Goal: Task Accomplishment & Management: Manage account settings

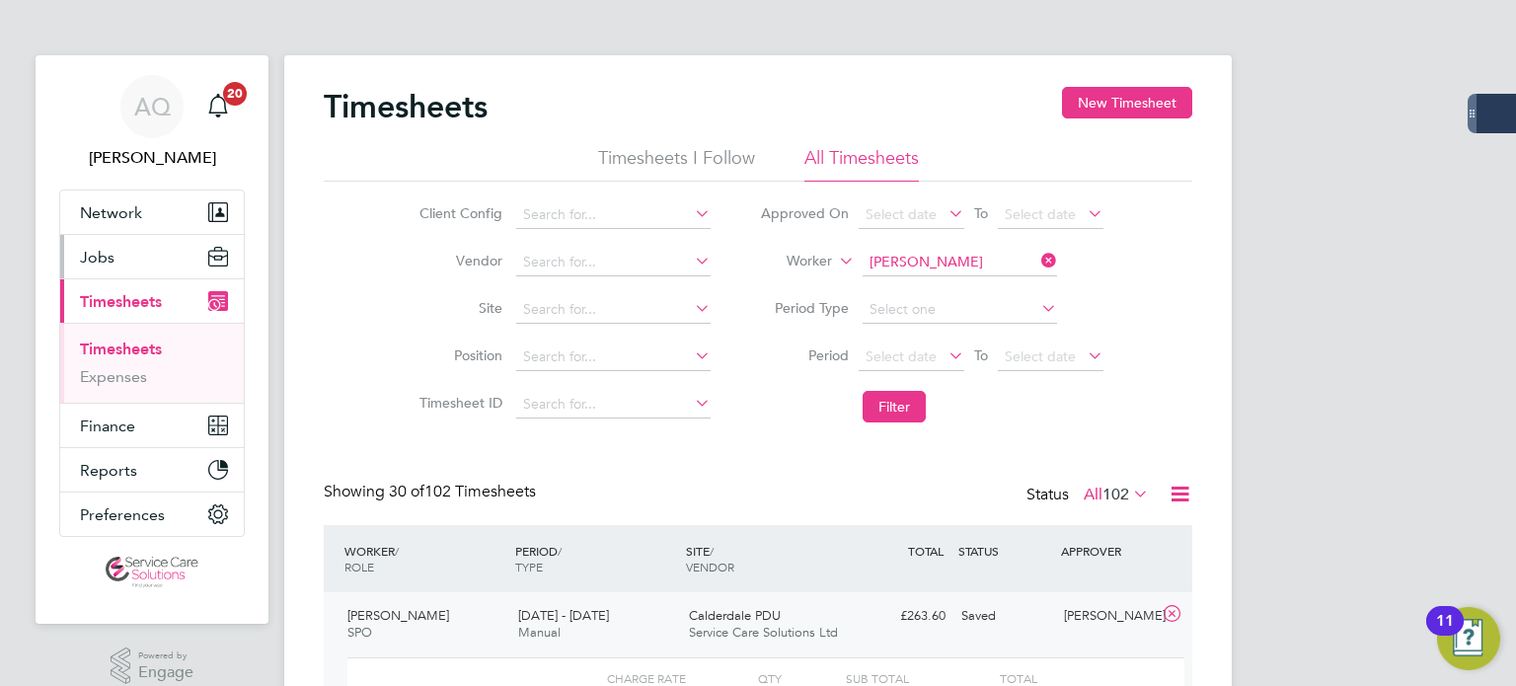
click at [115, 249] on button "Jobs" at bounding box center [152, 256] width 184 height 43
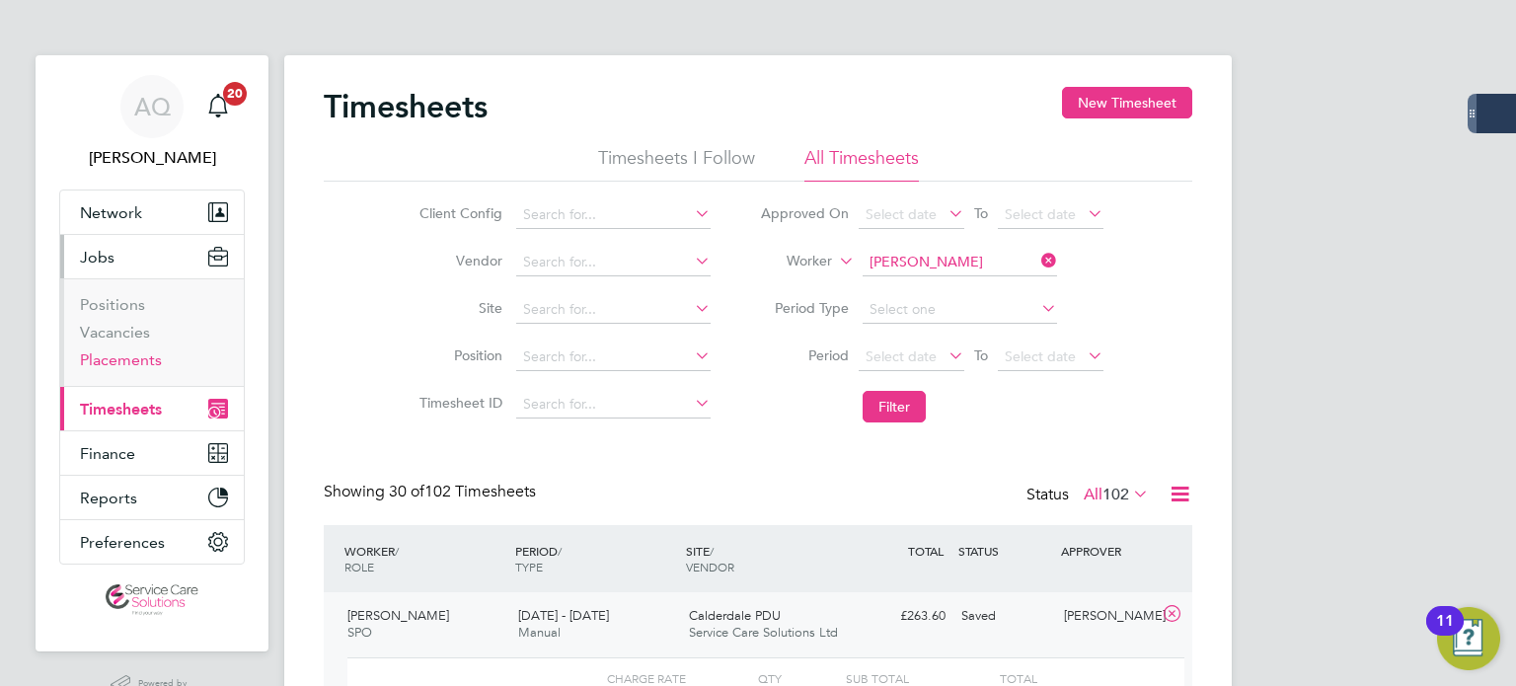
click at [142, 355] on link "Placements" at bounding box center [121, 359] width 82 height 19
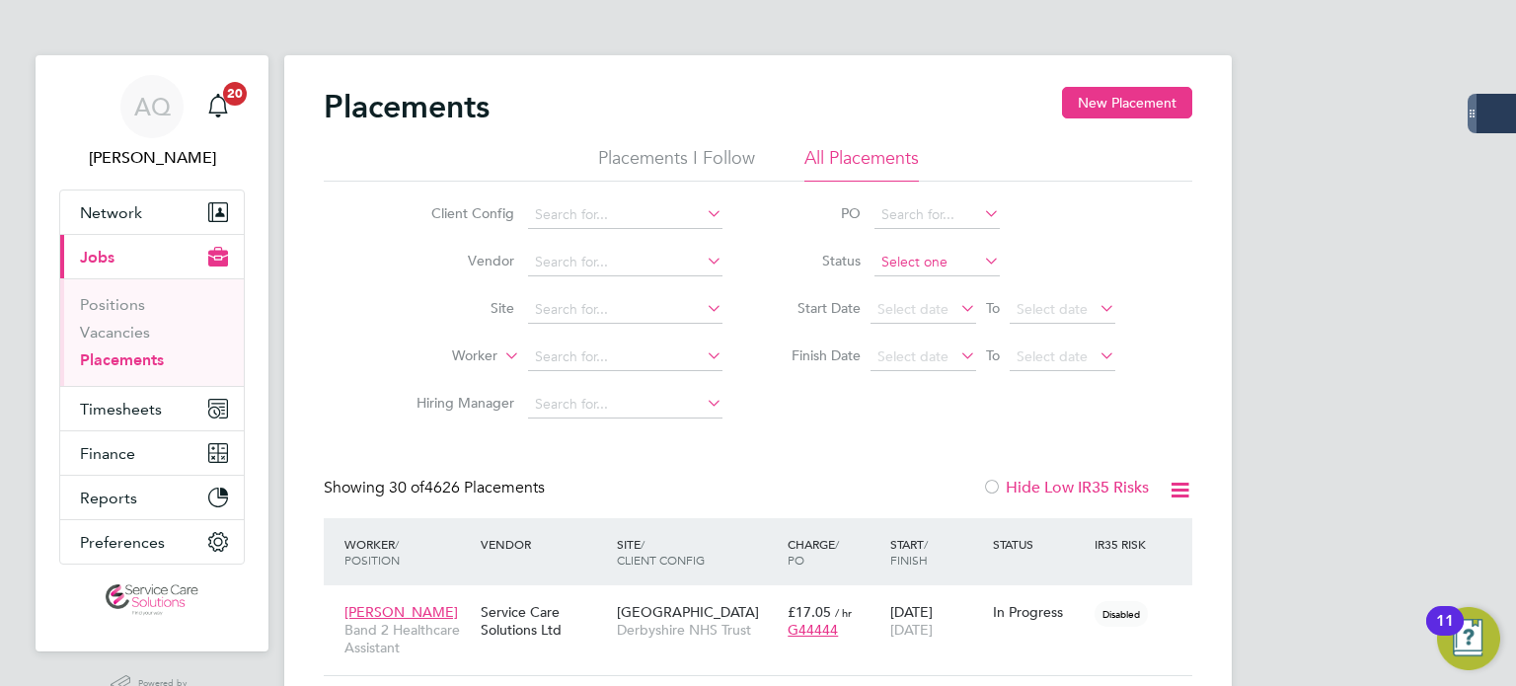
click at [878, 267] on input at bounding box center [936, 263] width 125 height 28
click at [880, 283] on li "Active" at bounding box center [937, 288] width 126 height 26
type input "Active"
click at [567, 353] on input at bounding box center [625, 357] width 194 height 28
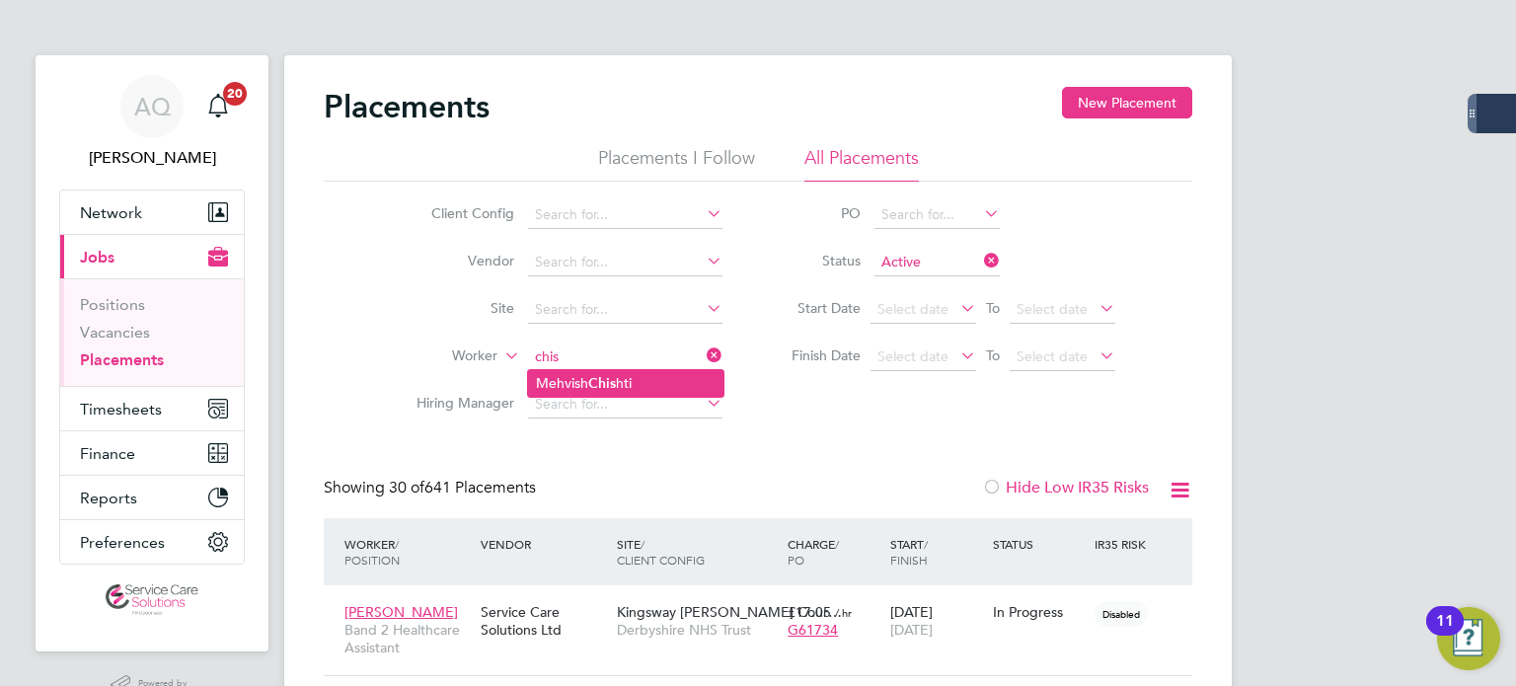
click at [590, 387] on b "Chis" at bounding box center [602, 383] width 28 height 17
type input "[PERSON_NAME]"
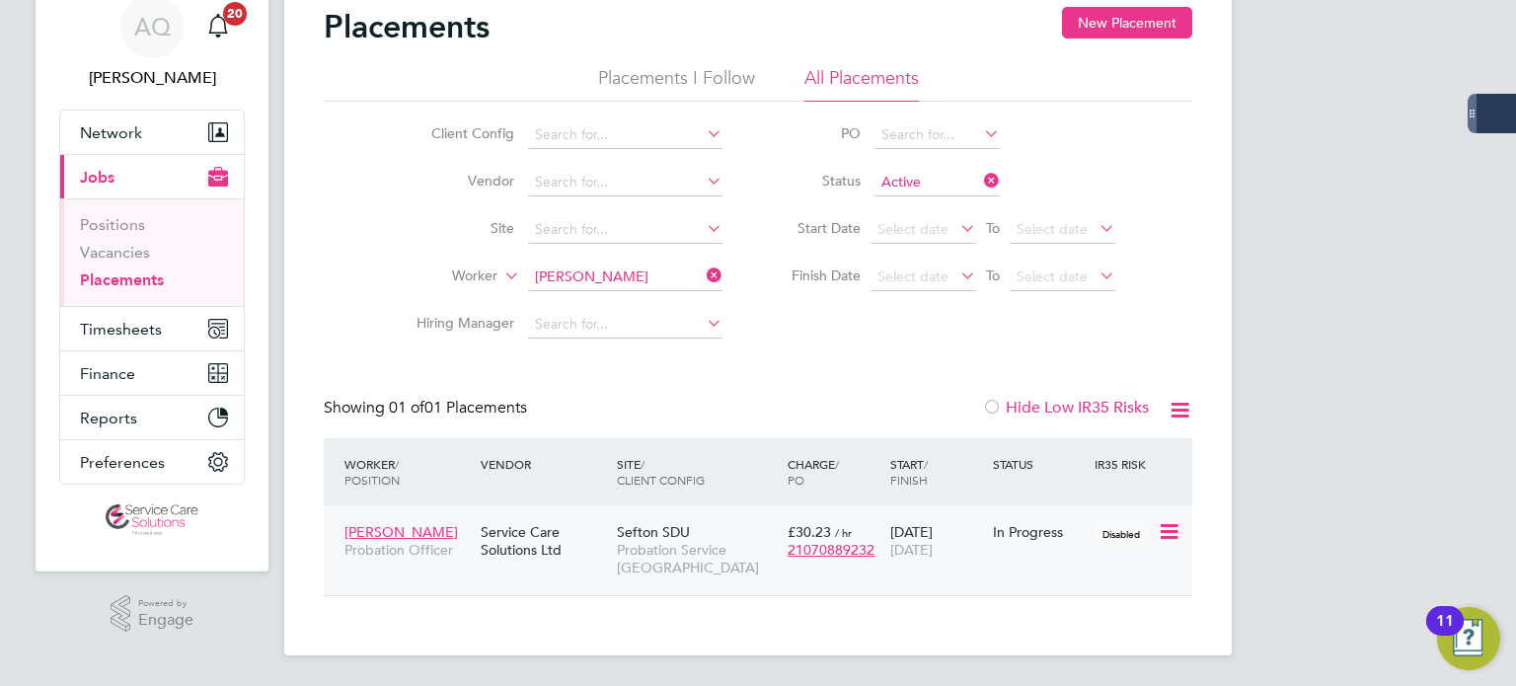
click at [1036, 535] on div "In Progress" at bounding box center [1039, 532] width 93 height 18
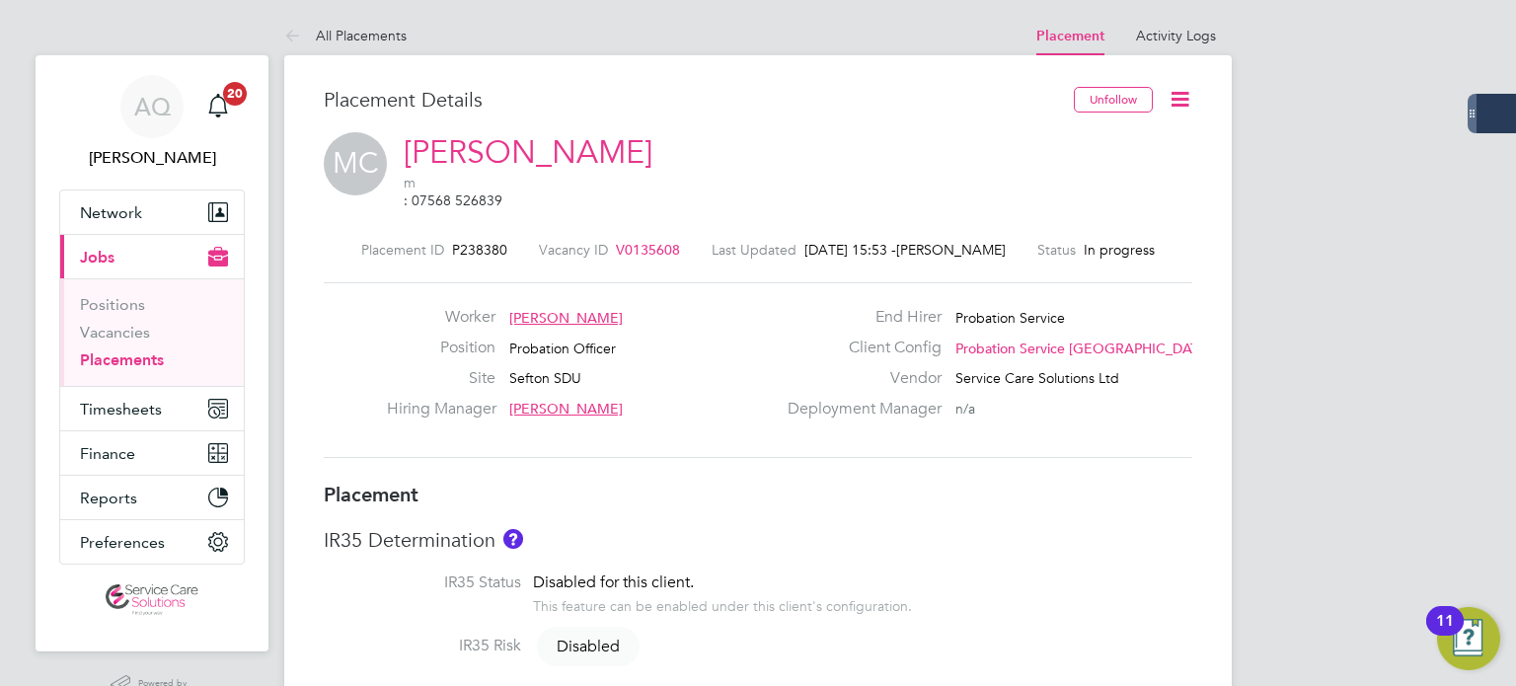
click at [1182, 98] on icon at bounding box center [1180, 99] width 25 height 25
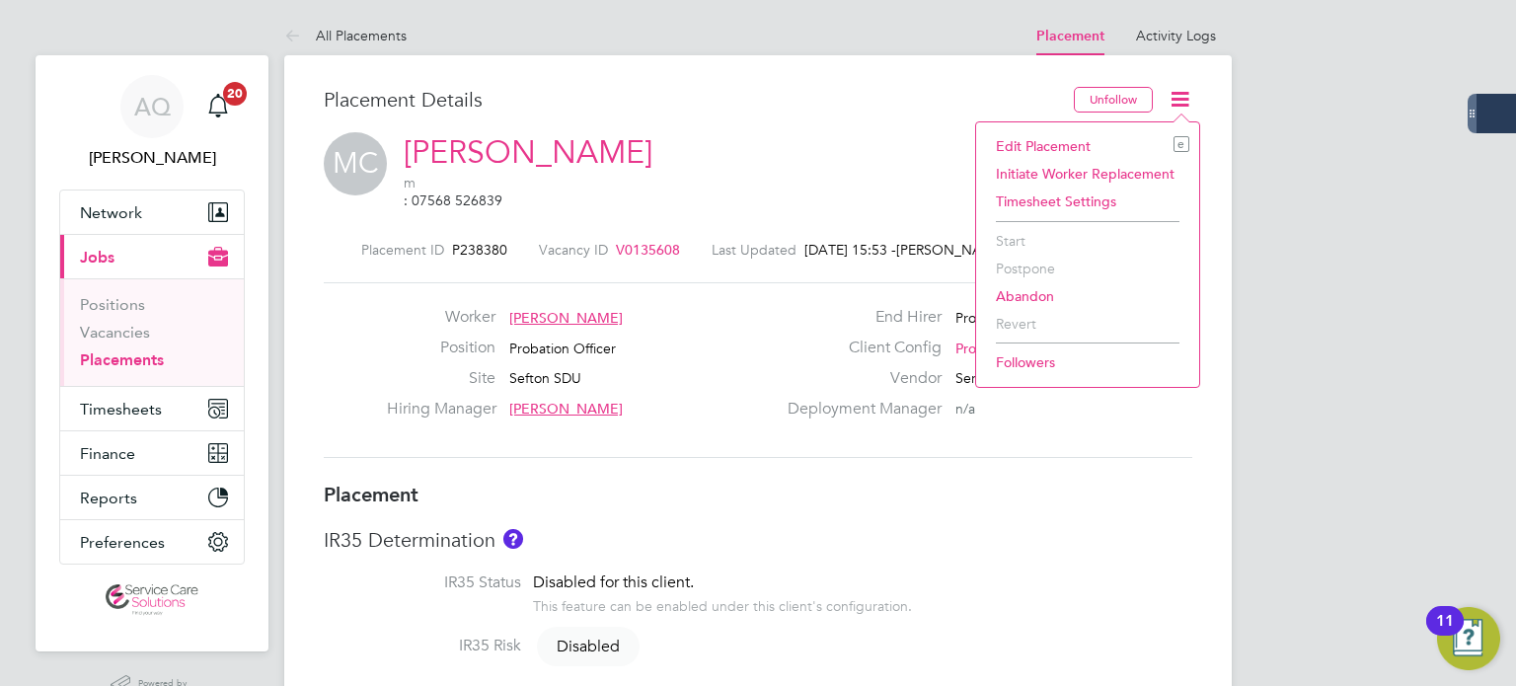
click at [1042, 147] on li "Edit Placement e" at bounding box center [1087, 146] width 203 height 28
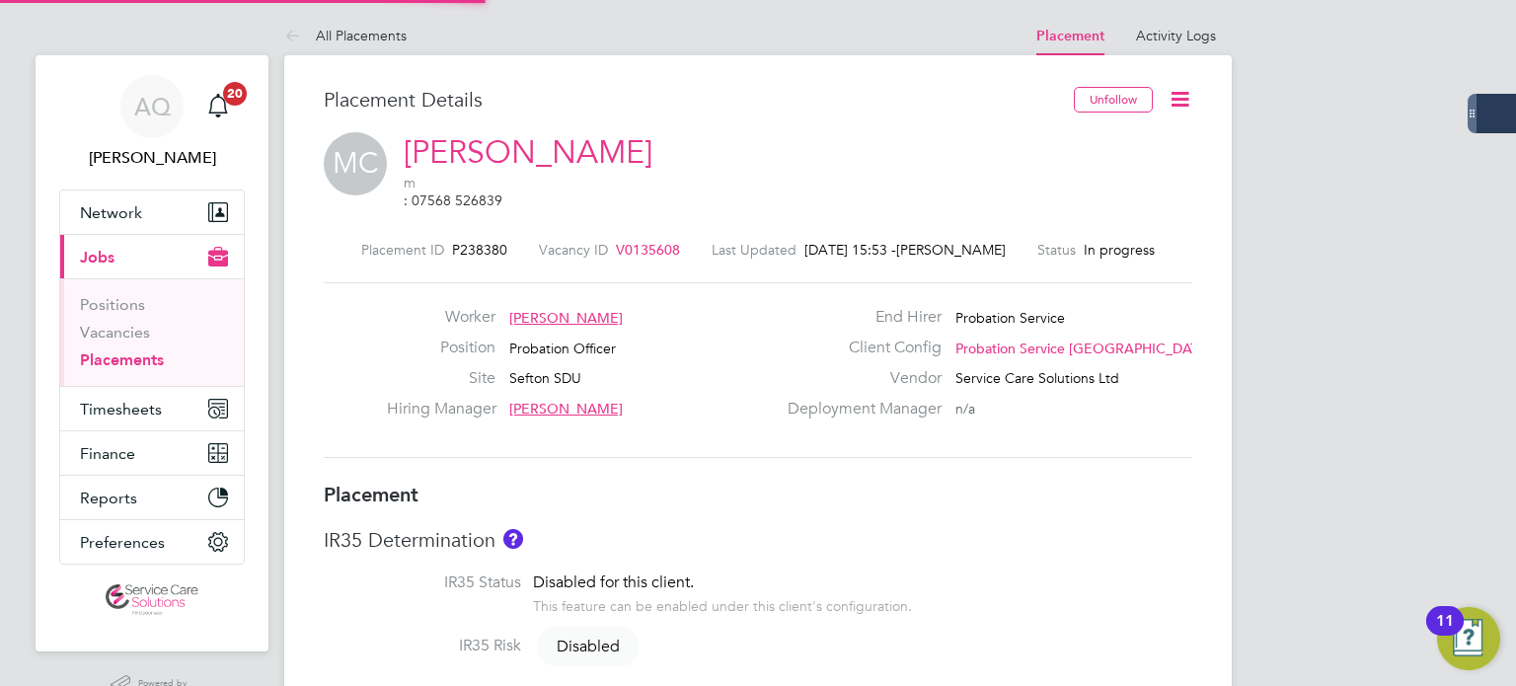
type input "Janet Smith"
type input "Jonathan Platt"
type input "[DATE]"
type input "08:00"
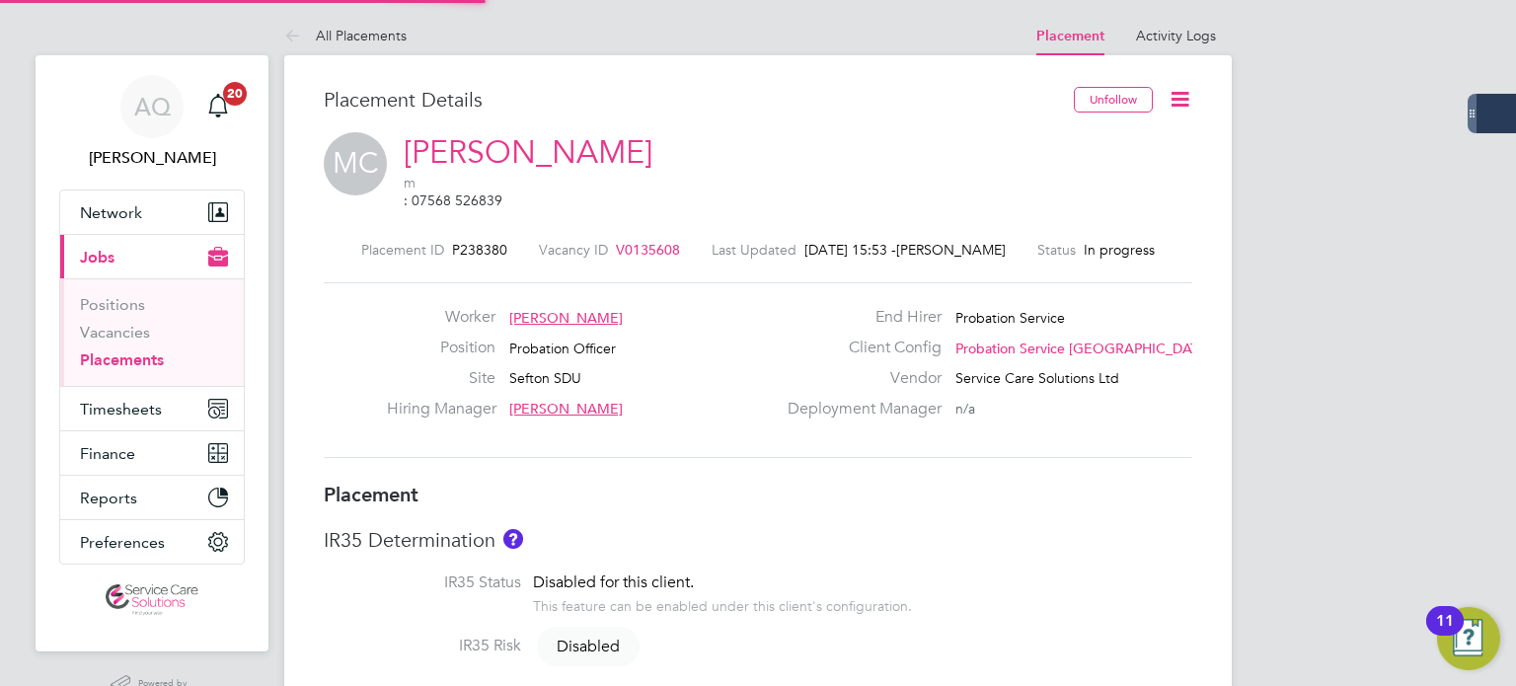
type input "18:00"
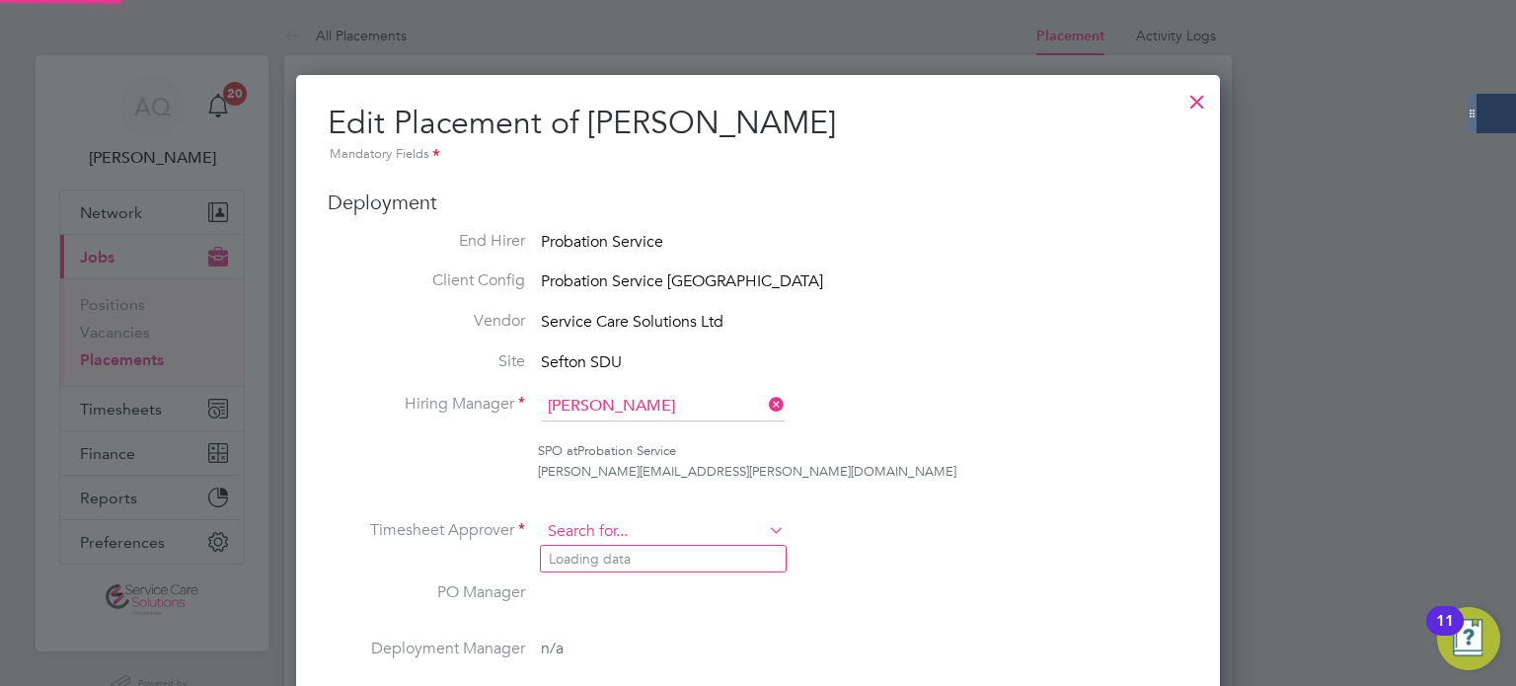
click at [683, 528] on input at bounding box center [663, 532] width 244 height 30
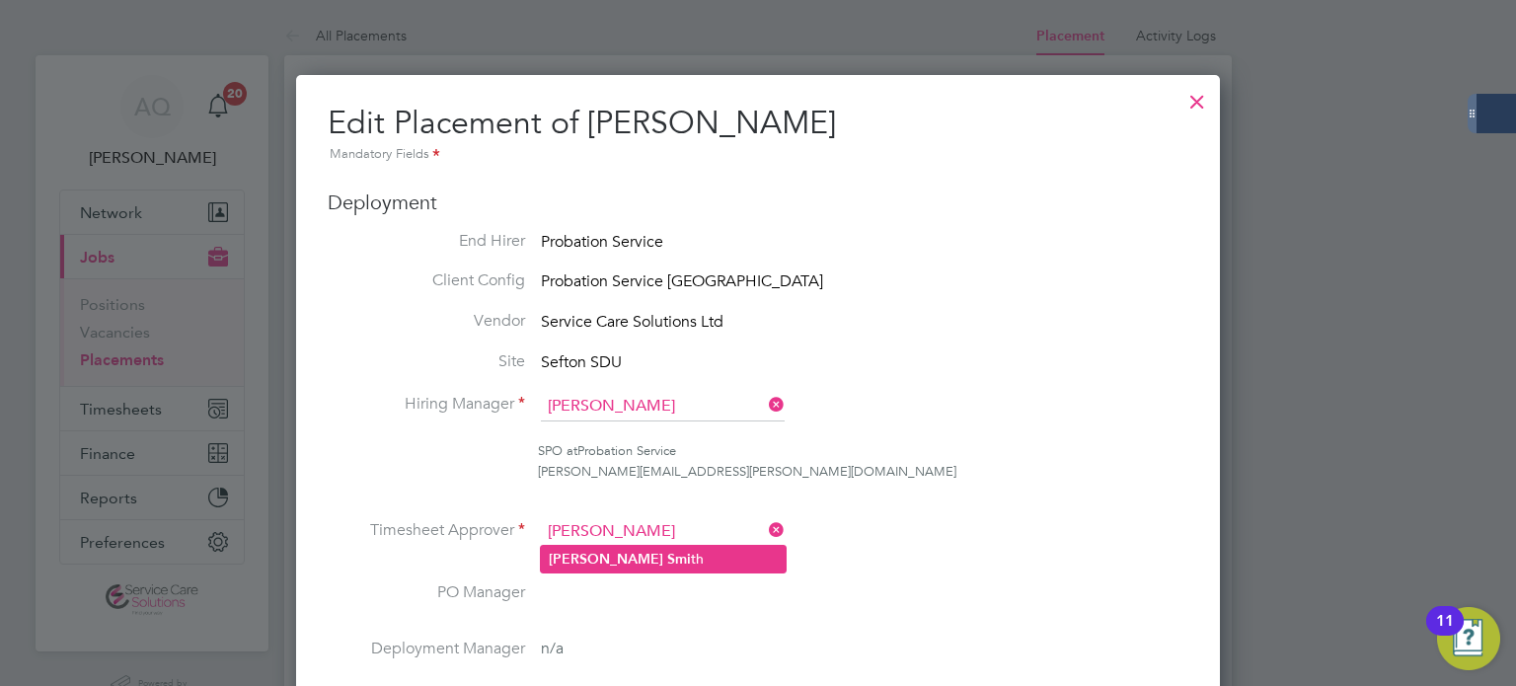
click at [671, 546] on li "Janet Smi th" at bounding box center [663, 559] width 245 height 27
type input "Janet Smith"
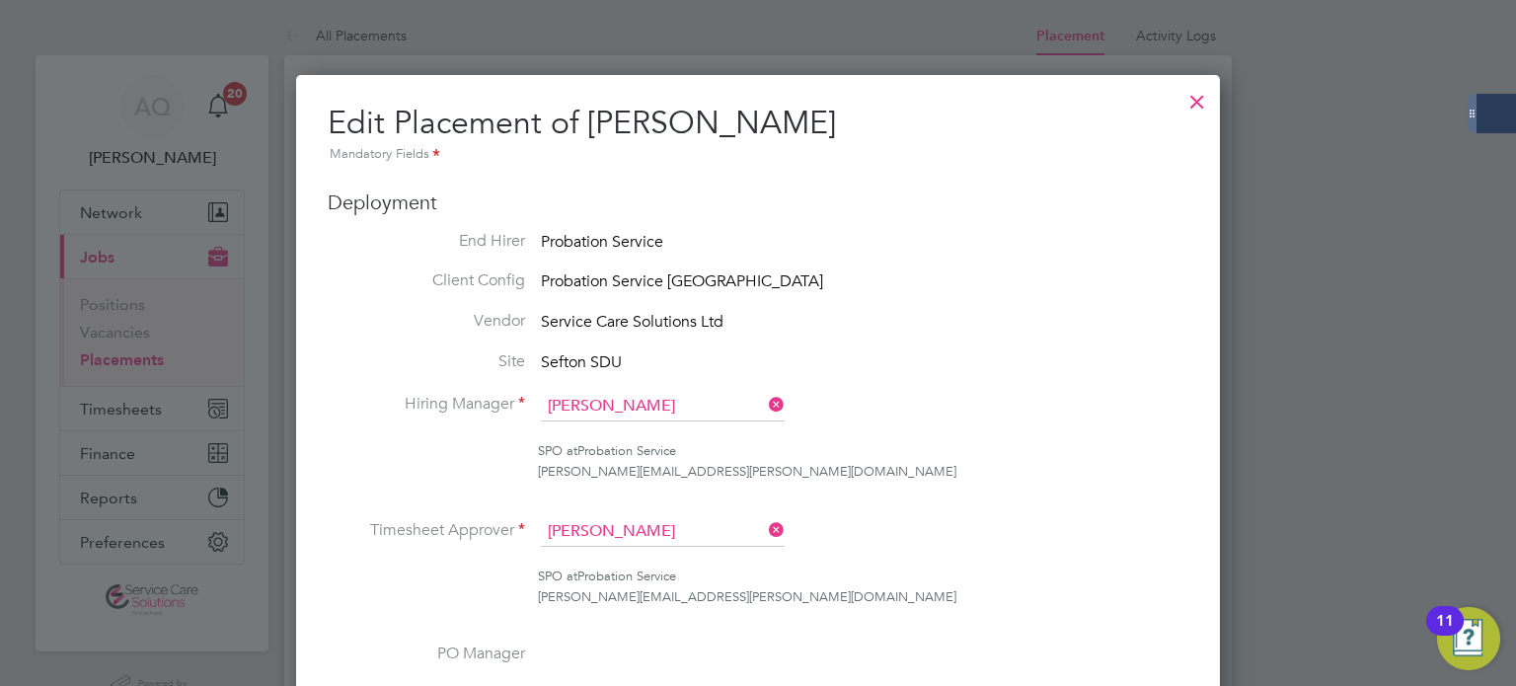
click at [905, 502] on ul "End Hirer Probation Service Client Config Probation Service North West Vendor S…" at bounding box center [758, 618] width 861 height 775
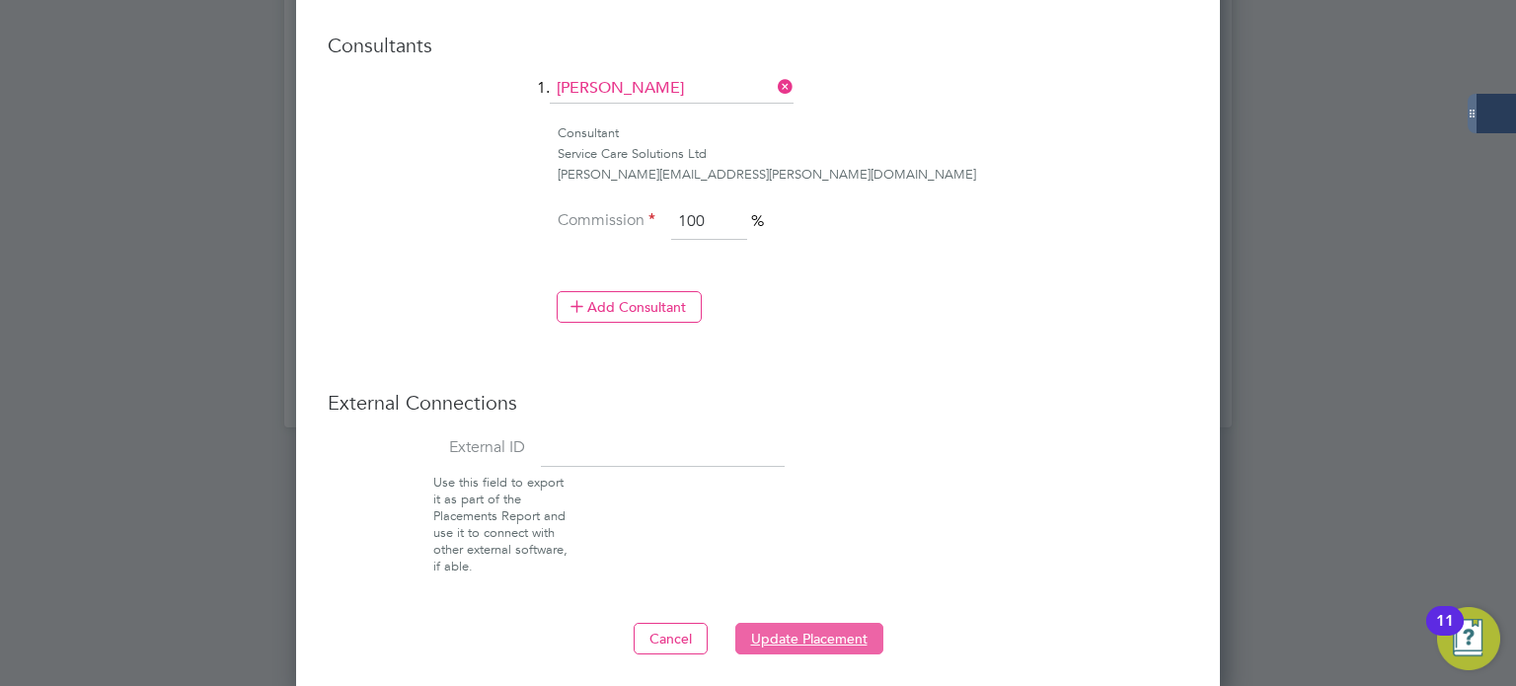
click at [846, 639] on button "Update Placement" at bounding box center [809, 639] width 148 height 32
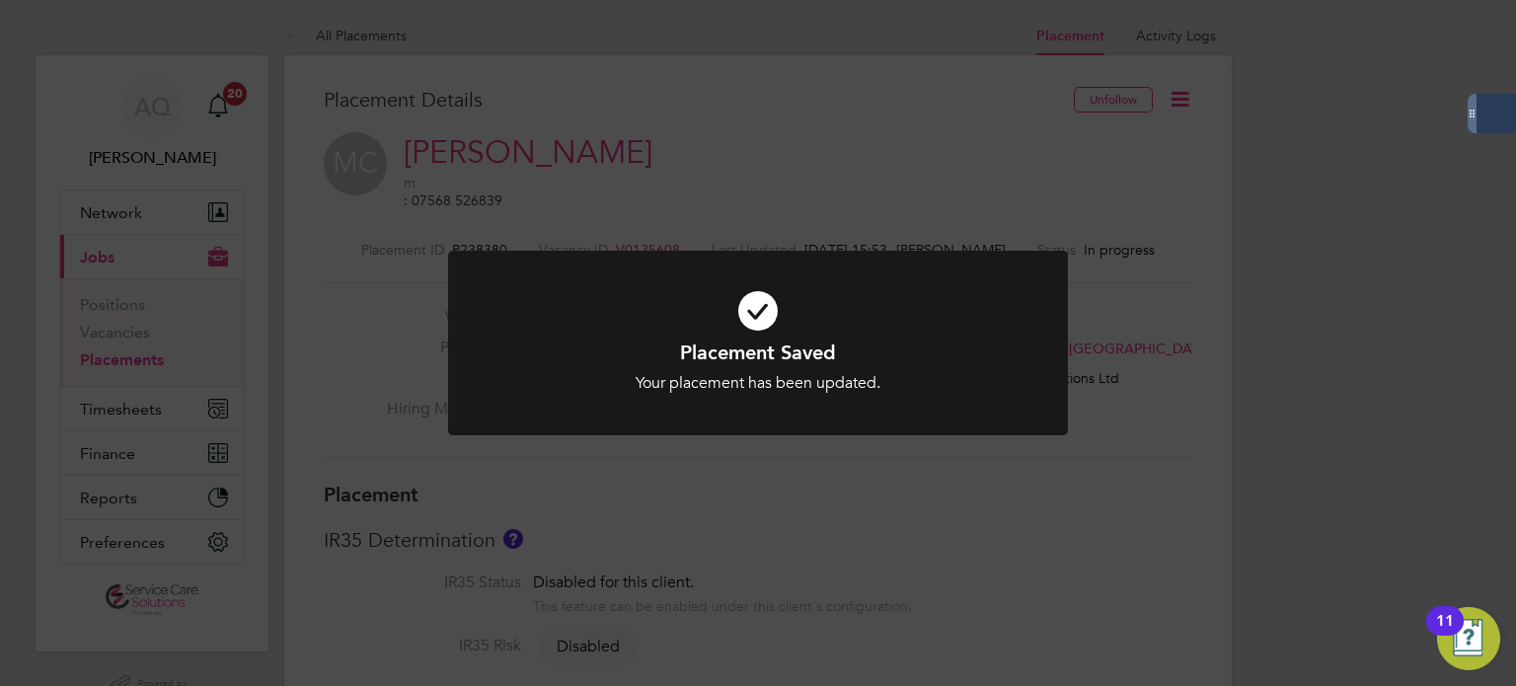
click at [812, 70] on div "Placement Saved Your placement has been updated. Cancel Okay" at bounding box center [758, 343] width 1516 height 686
